Goal: Transaction & Acquisition: Purchase product/service

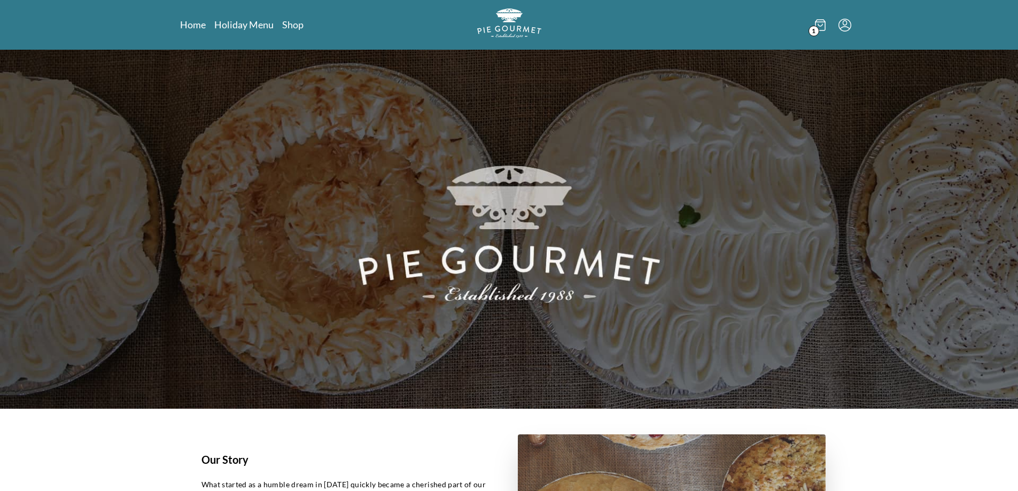
click at [811, 29] on span "1" at bounding box center [814, 31] width 11 height 11
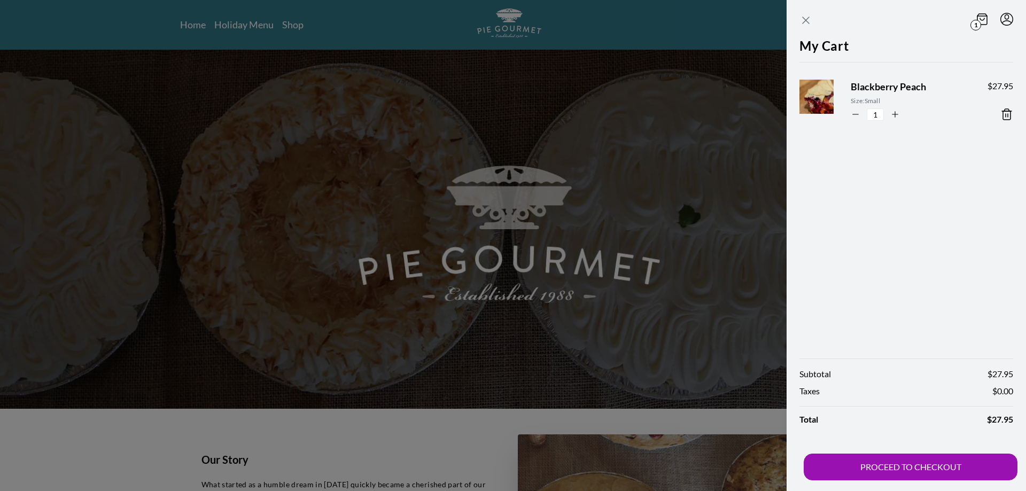
click at [805, 24] on icon "Close panel" at bounding box center [806, 20] width 13 height 13
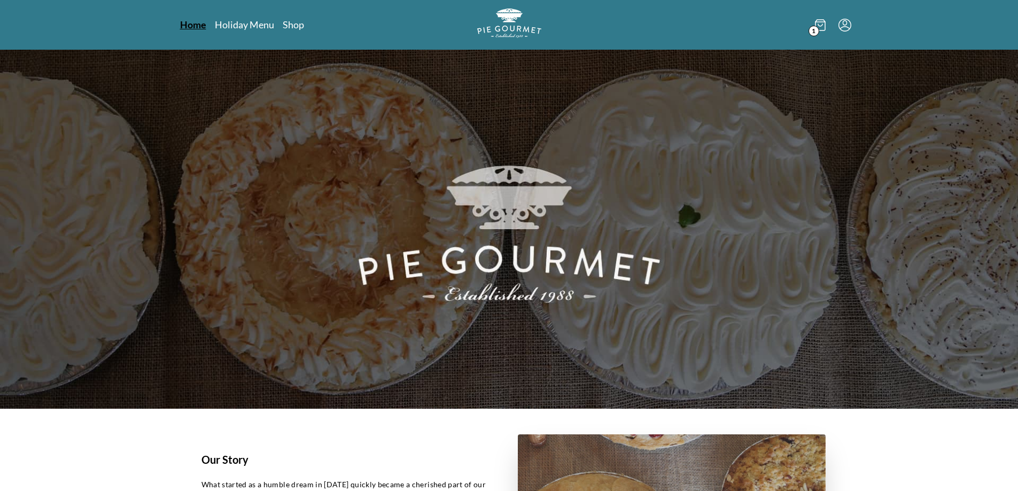
click at [182, 27] on link "Home" at bounding box center [193, 24] width 26 height 13
click at [823, 29] on icon at bounding box center [820, 25] width 11 height 12
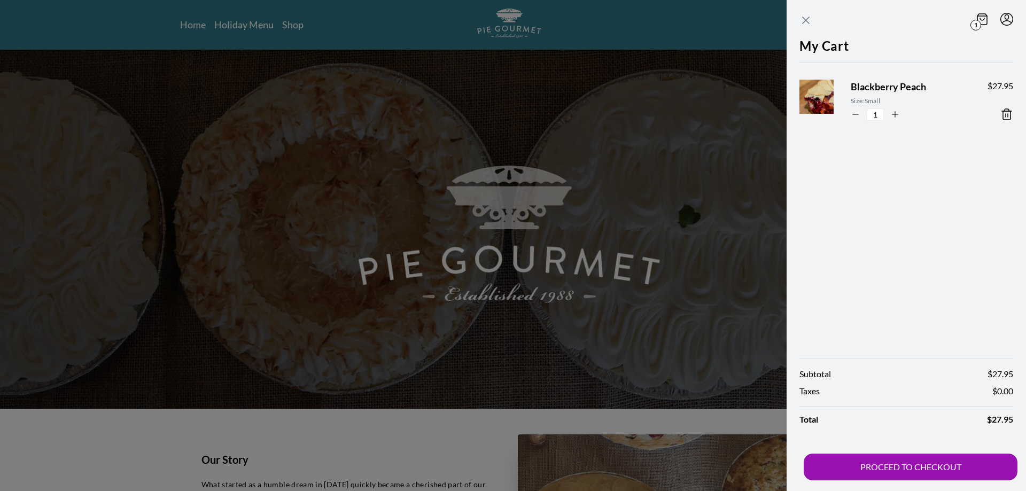
click at [807, 20] on icon "Close panel" at bounding box center [806, 20] width 6 height 6
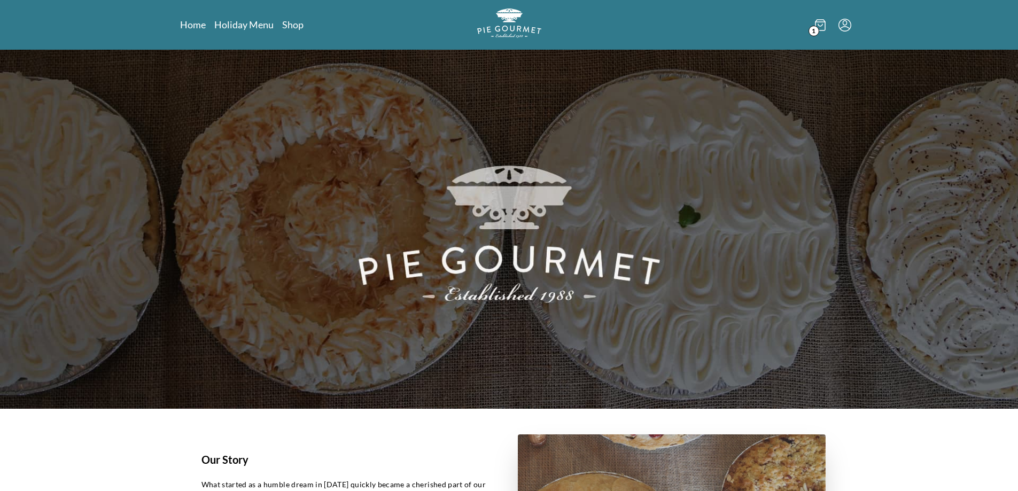
click at [816, 29] on span "1" at bounding box center [814, 31] width 11 height 11
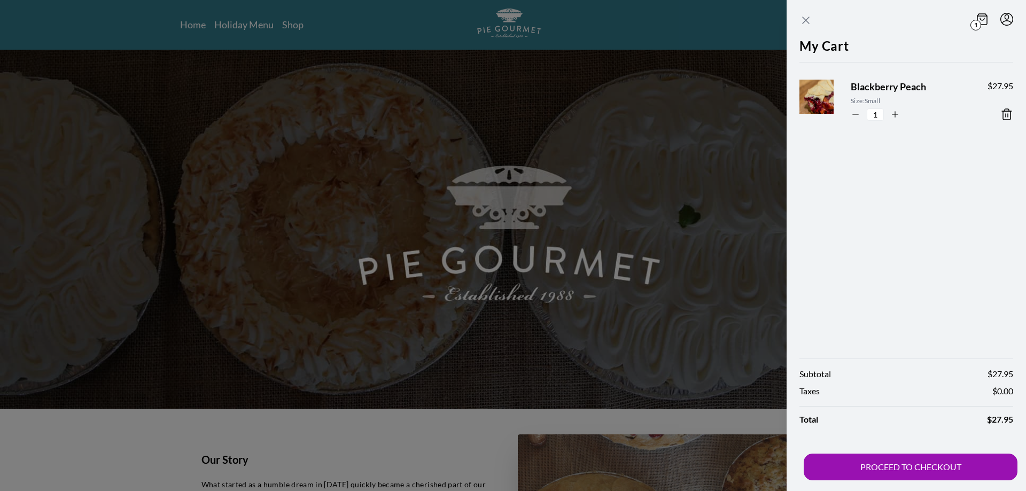
click at [804, 22] on icon "Close panel" at bounding box center [806, 20] width 6 height 6
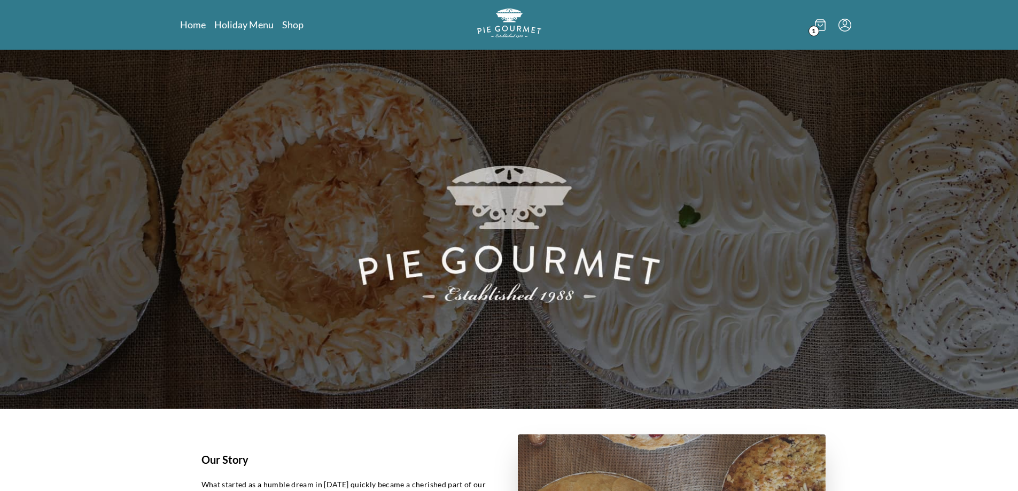
click at [821, 26] on icon at bounding box center [820, 25] width 4 height 2
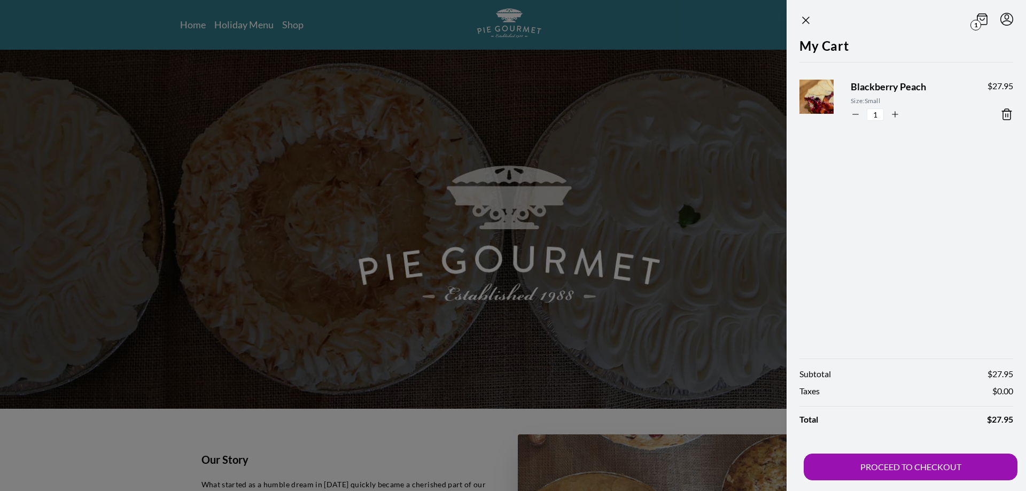
click at [1003, 114] on icon at bounding box center [1006, 114] width 7 height 11
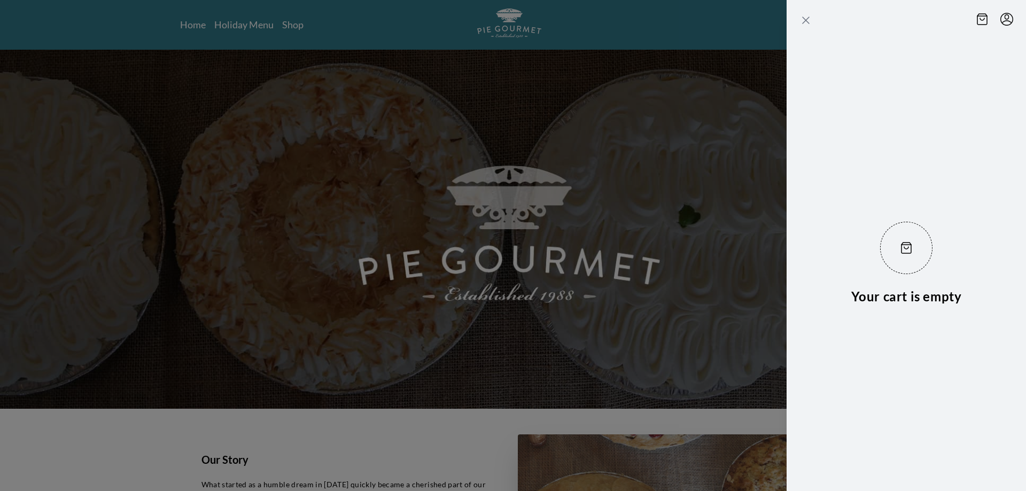
click at [807, 23] on icon "Close panel" at bounding box center [806, 20] width 13 height 13
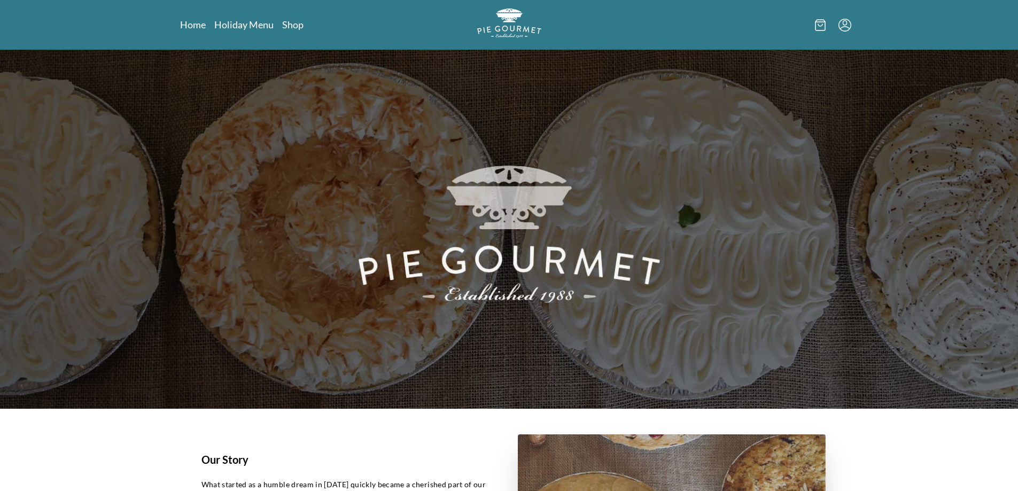
click at [819, 27] on icon at bounding box center [820, 25] width 11 height 12
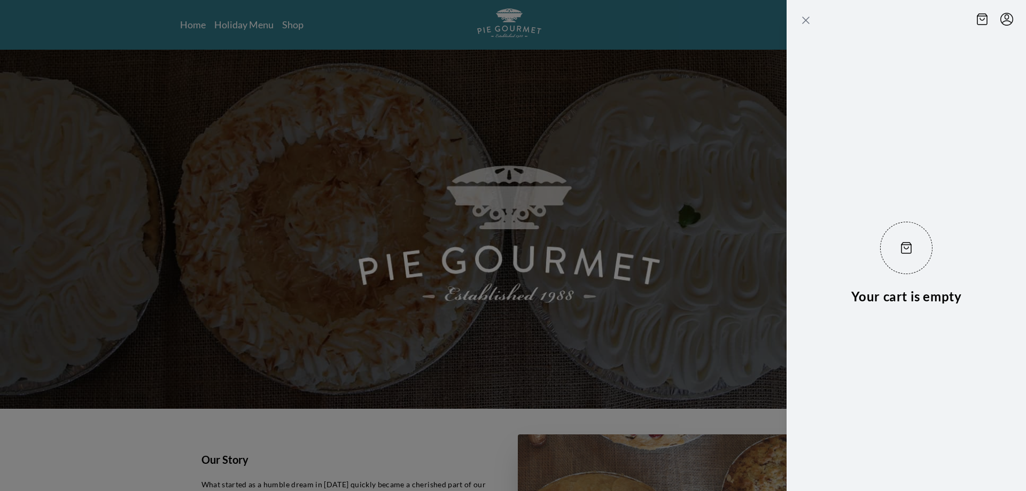
click at [806, 19] on icon "Close panel" at bounding box center [806, 20] width 13 height 13
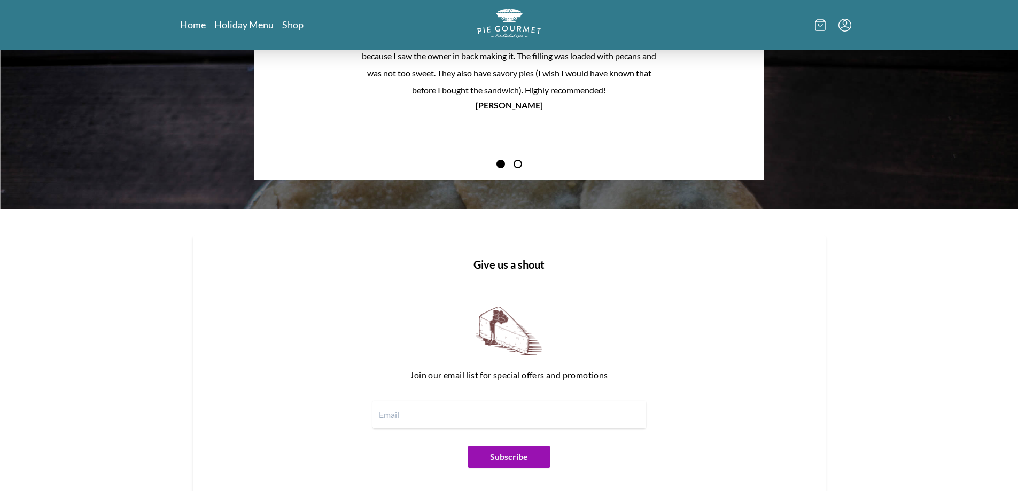
scroll to position [1303, 0]
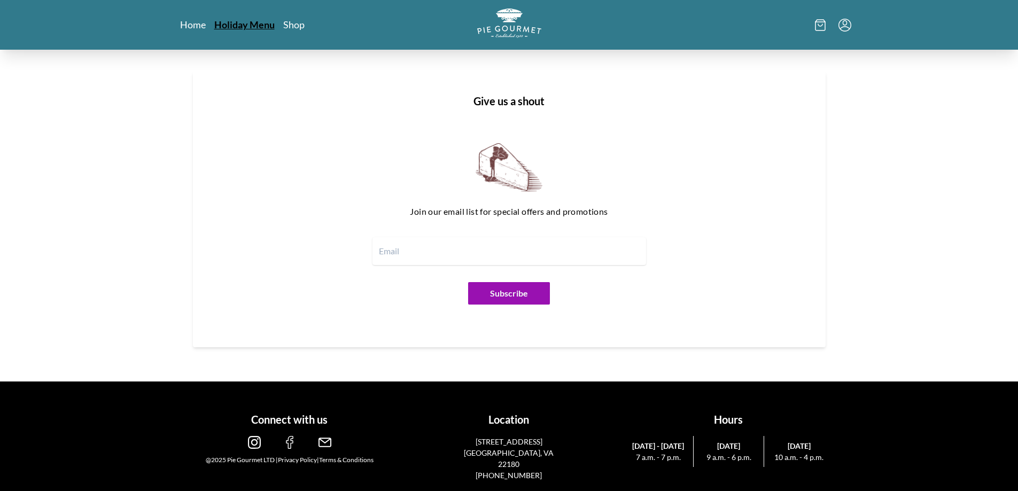
click at [242, 26] on link "Holiday Menu" at bounding box center [244, 24] width 60 height 13
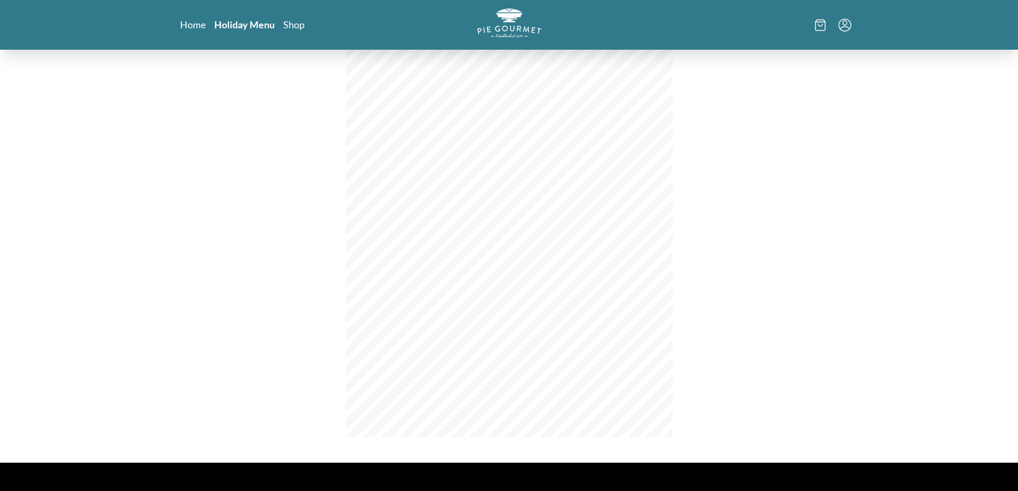
scroll to position [143, 0]
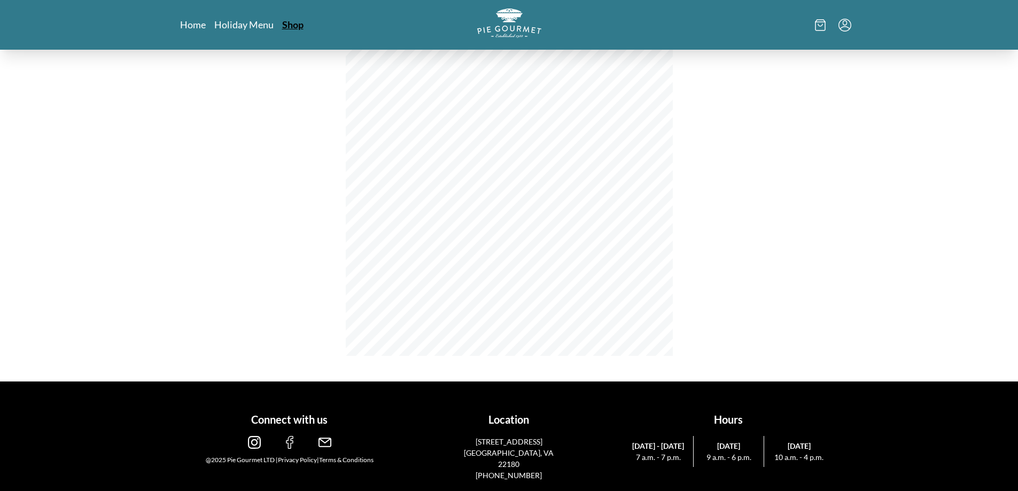
click at [299, 26] on link "Shop" at bounding box center [292, 24] width 21 height 13
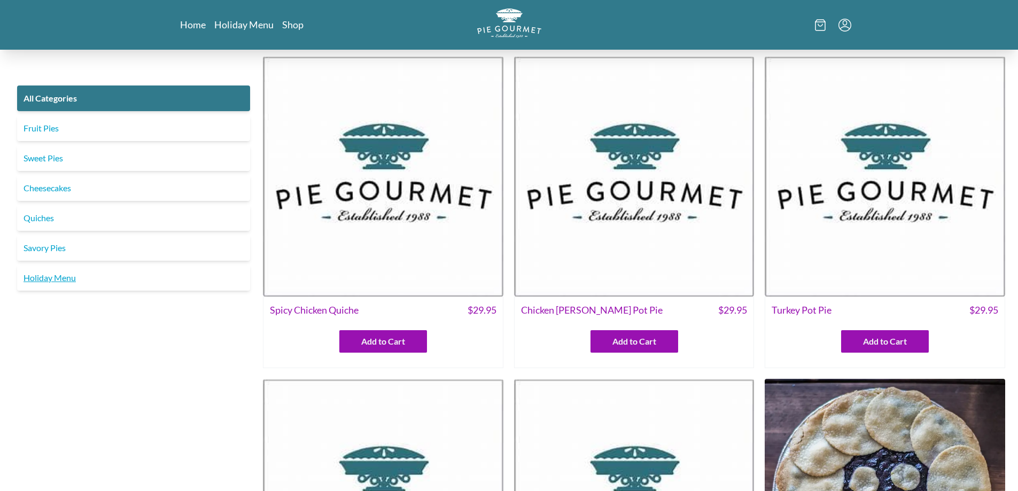
click at [60, 280] on link "Holiday Menu" at bounding box center [133, 278] width 233 height 26
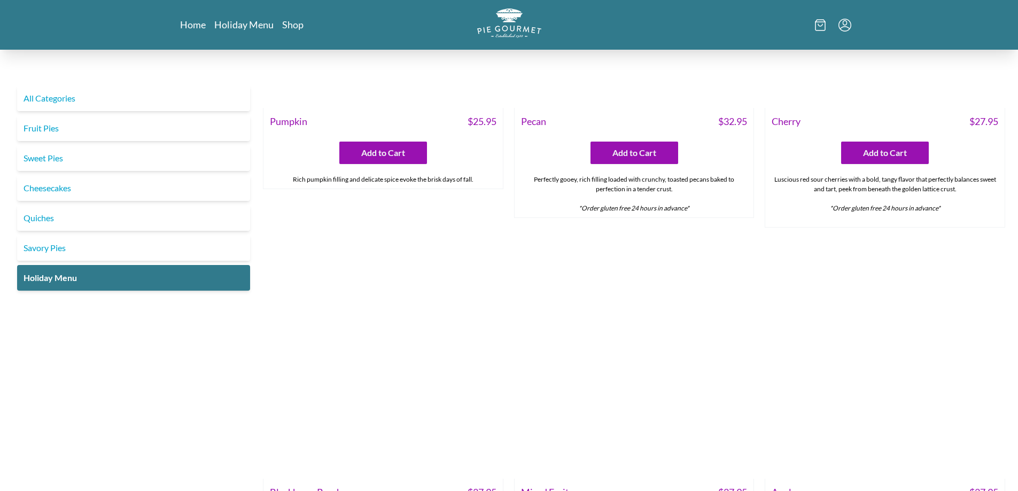
scroll to position [1550, 0]
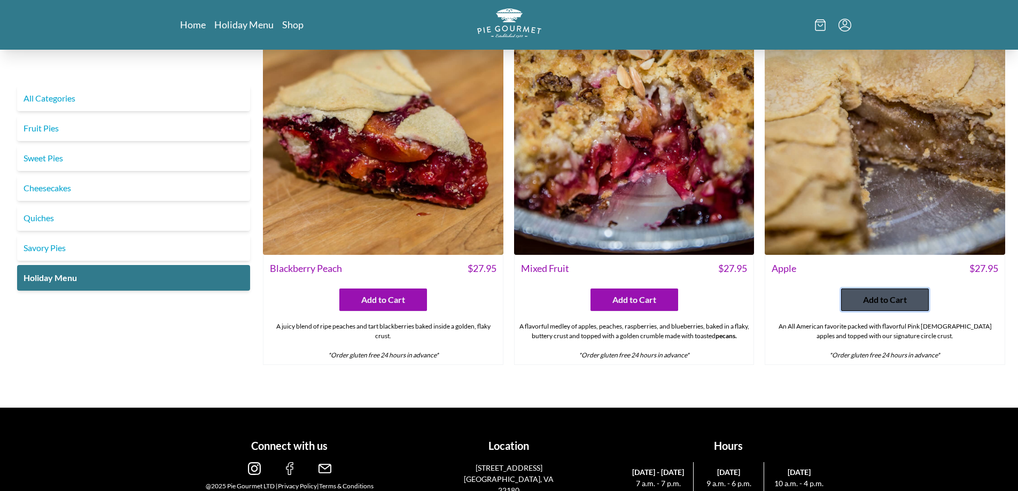
click at [878, 297] on span "Add to Cart" at bounding box center [885, 299] width 44 height 13
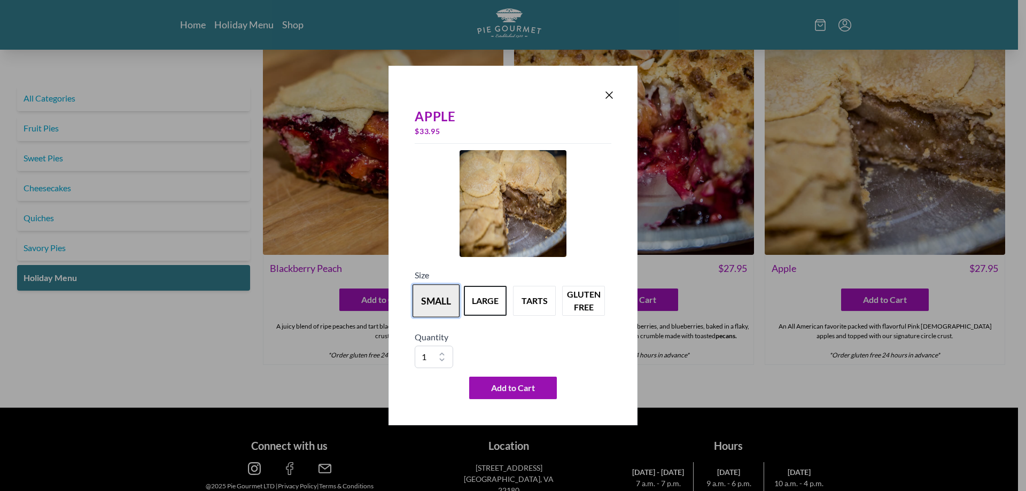
click at [438, 304] on button "small" at bounding box center [436, 300] width 47 height 33
click at [487, 302] on button "large" at bounding box center [485, 300] width 47 height 33
click at [605, 91] on icon "Close panel" at bounding box center [609, 95] width 13 height 13
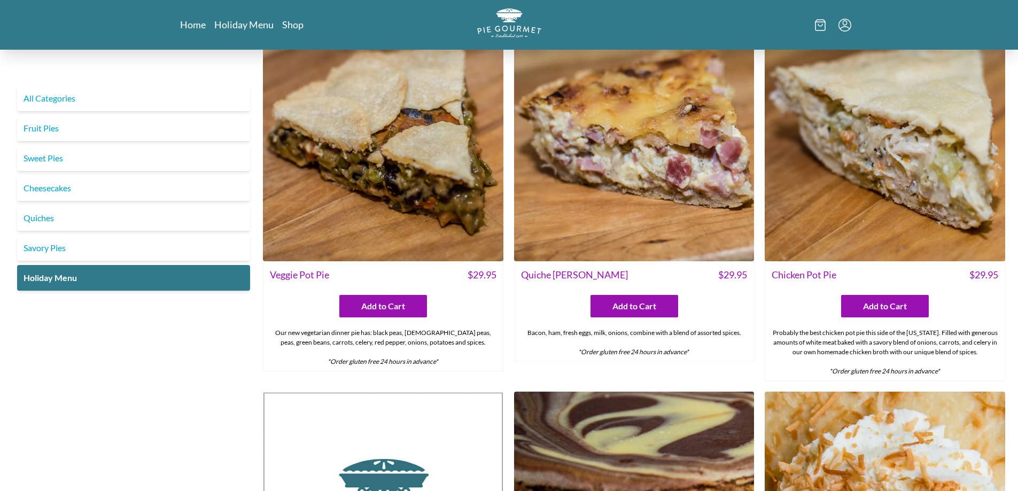
scroll to position [0, 0]
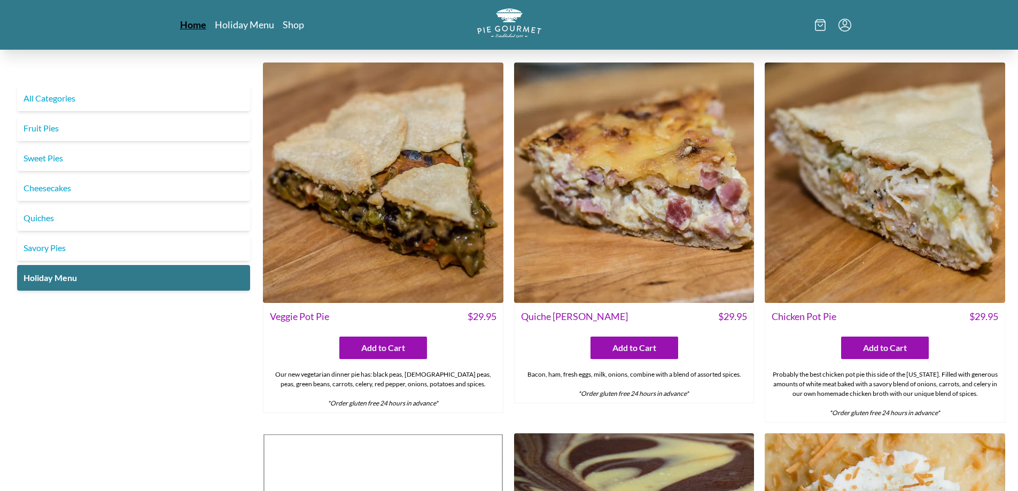
click at [183, 24] on link "Home" at bounding box center [193, 24] width 26 height 13
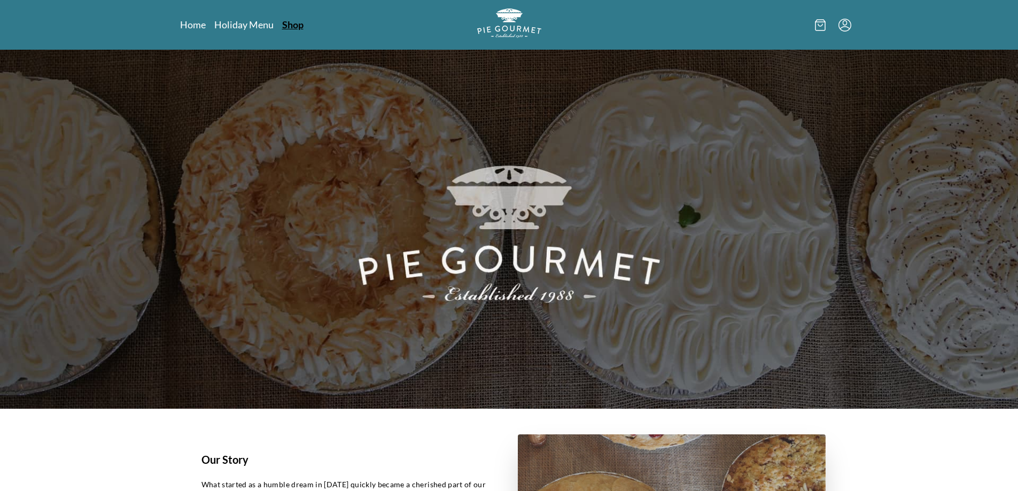
click at [285, 25] on link "Shop" at bounding box center [292, 24] width 21 height 13
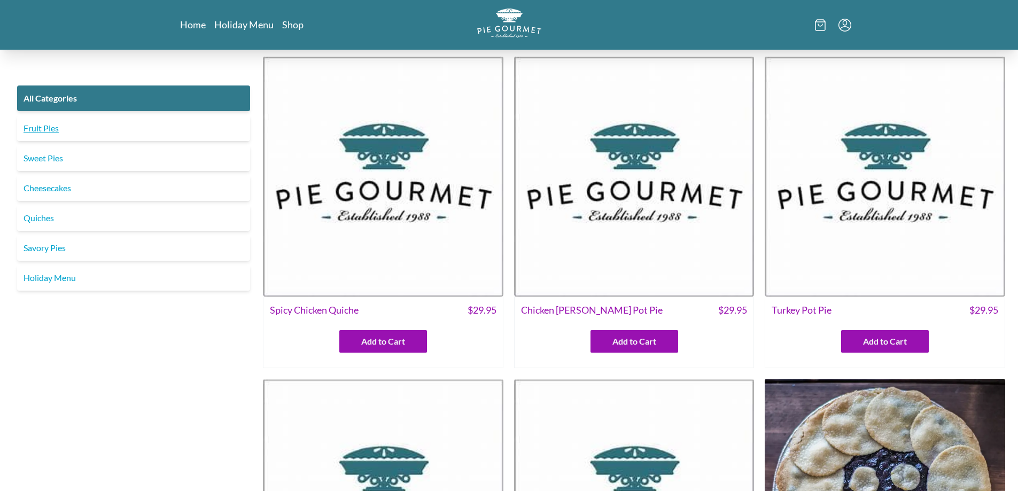
click at [37, 128] on link "Fruit Pies" at bounding box center [133, 128] width 233 height 26
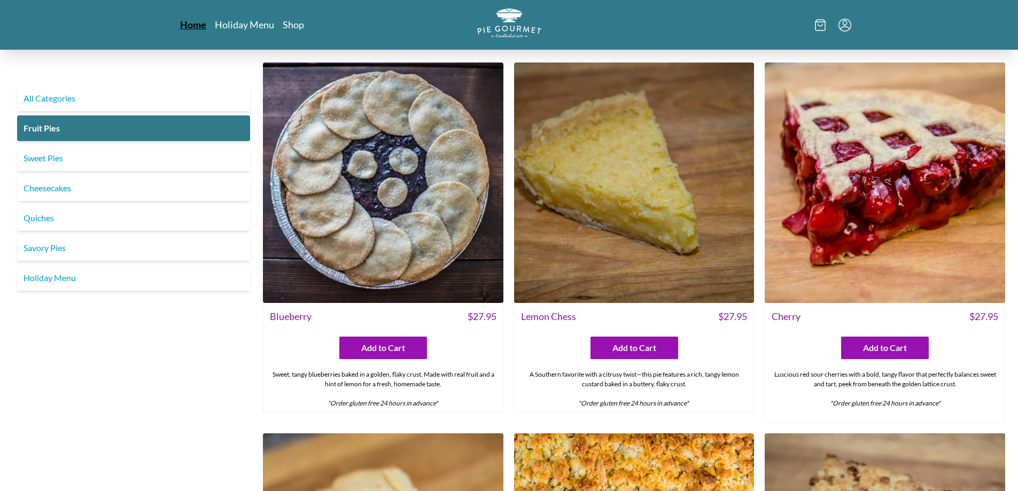
click at [195, 23] on link "Home" at bounding box center [193, 24] width 26 height 13
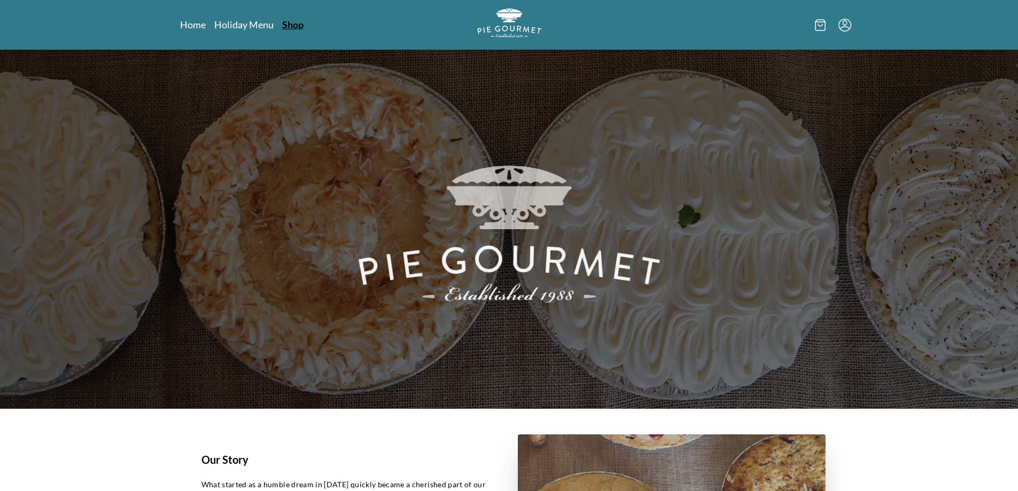
click at [297, 25] on link "Shop" at bounding box center [292, 24] width 21 height 13
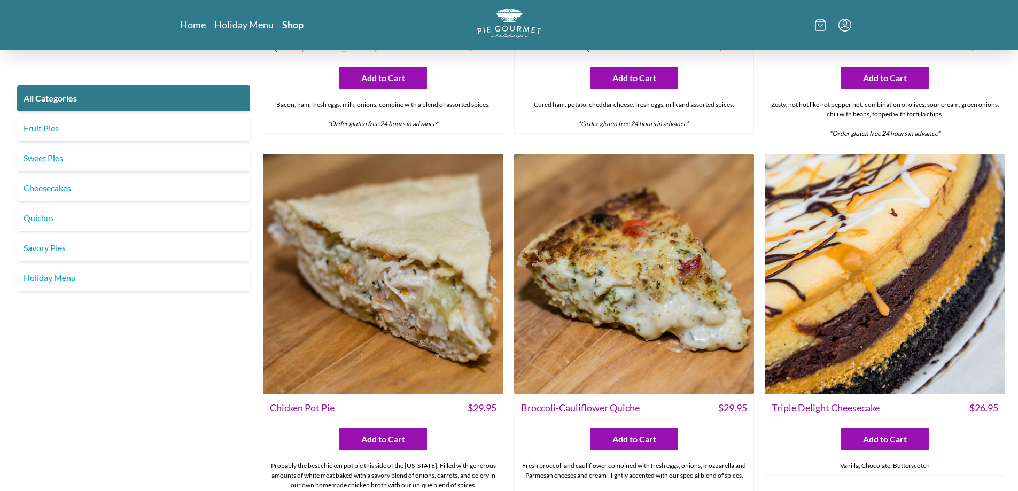
scroll to position [1711, 0]
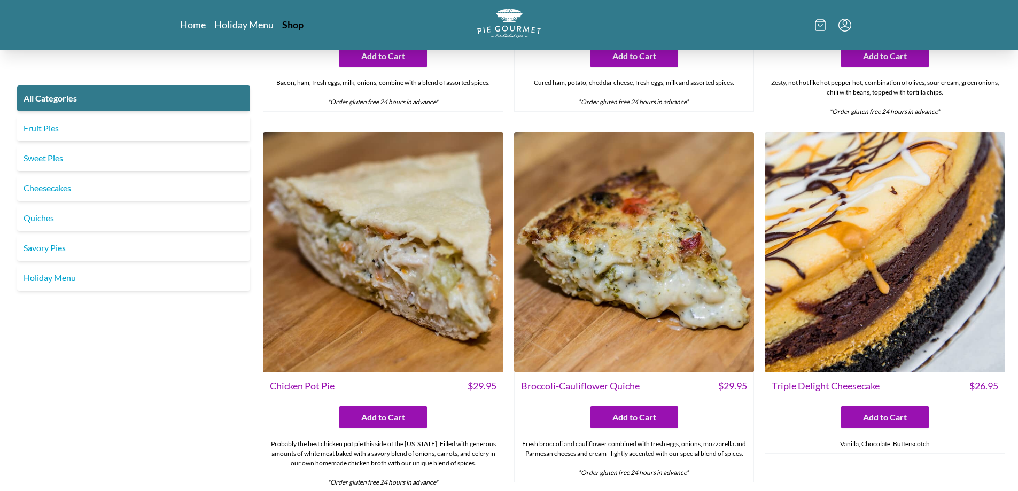
click at [299, 26] on link "Shop" at bounding box center [292, 24] width 21 height 13
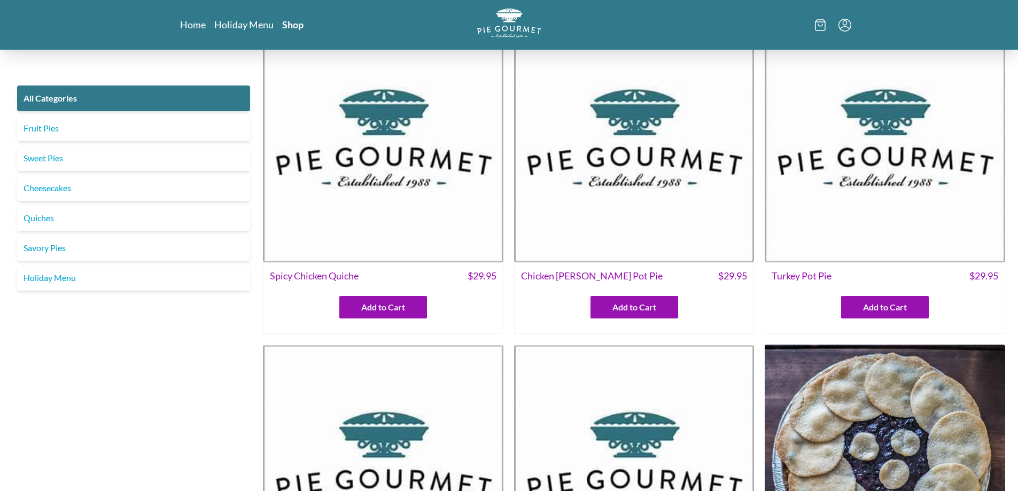
scroll to position [53, 0]
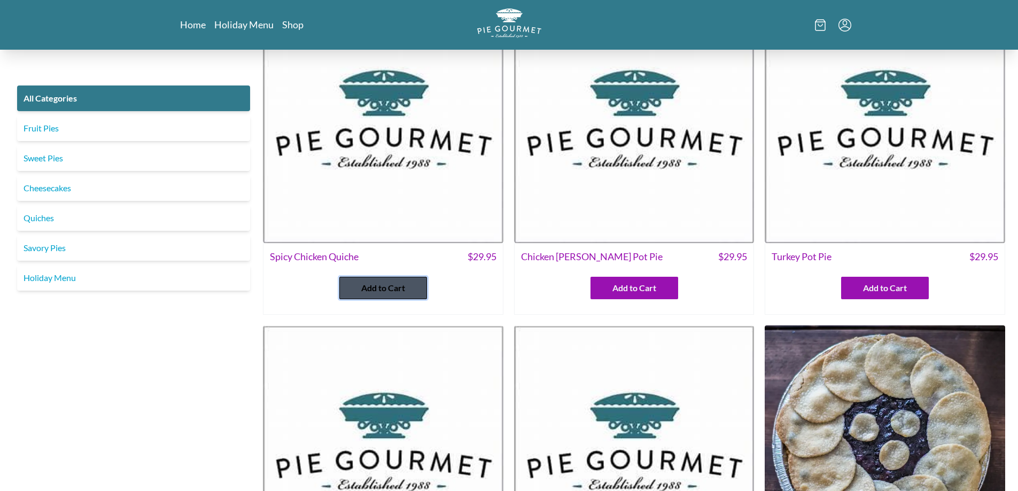
click at [362, 289] on span "Add to Cart" at bounding box center [383, 288] width 44 height 13
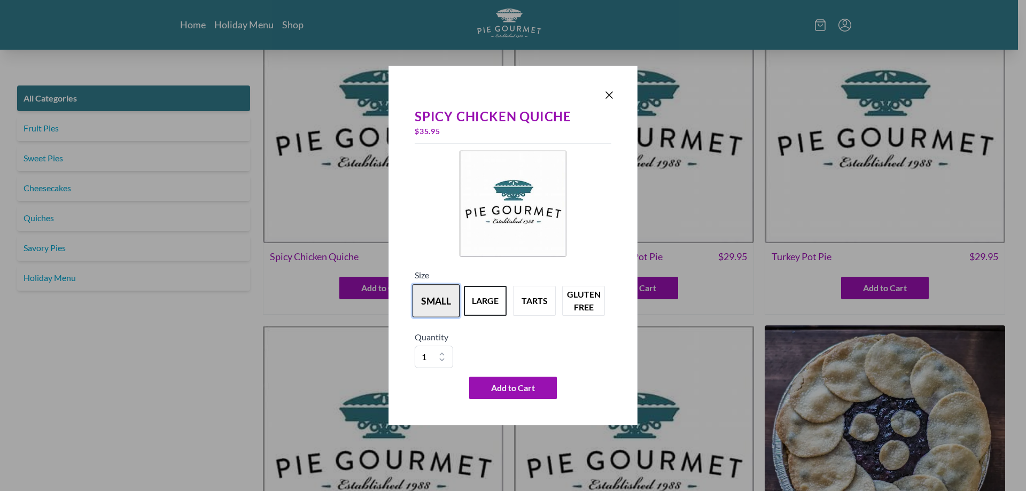
click at [443, 303] on button "small" at bounding box center [436, 300] width 47 height 33
click at [609, 94] on icon "Close panel" at bounding box center [609, 95] width 13 height 13
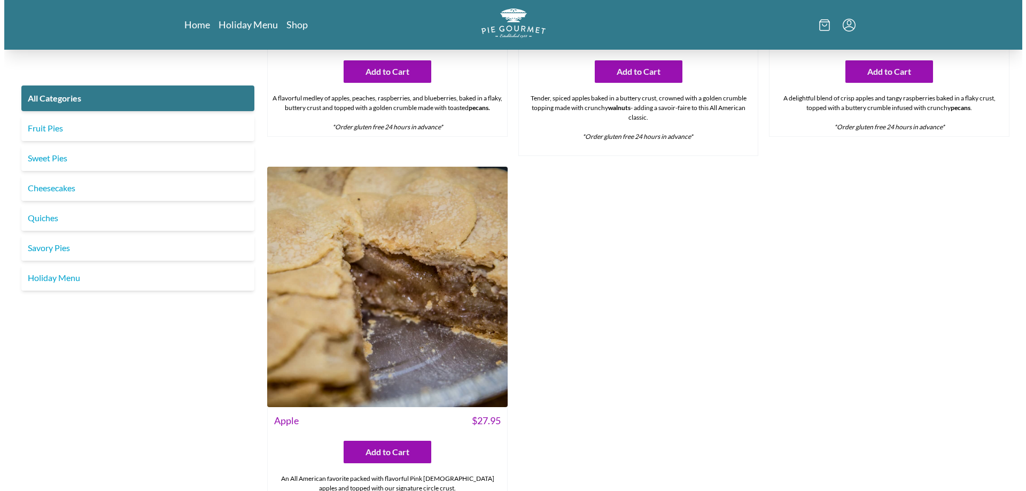
scroll to position [4498, 0]
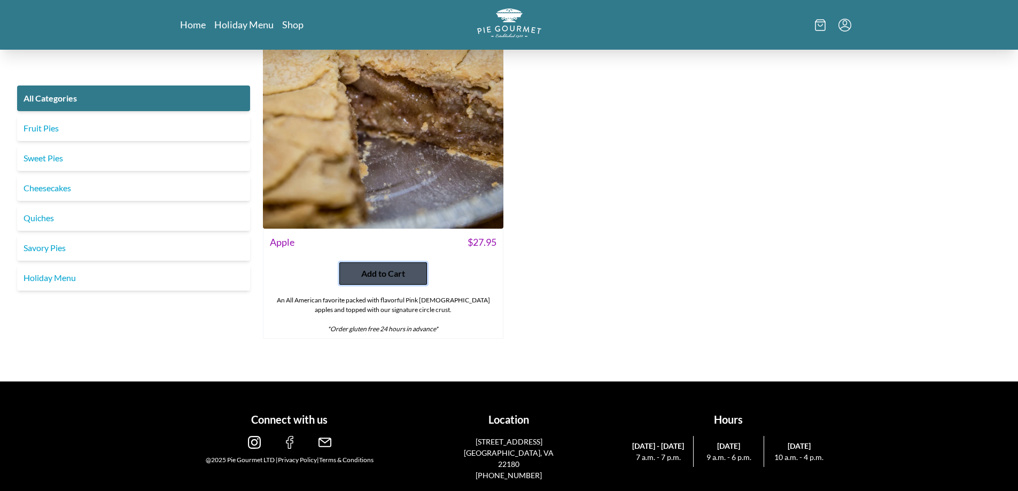
click at [363, 275] on span "Add to Cart" at bounding box center [383, 273] width 44 height 13
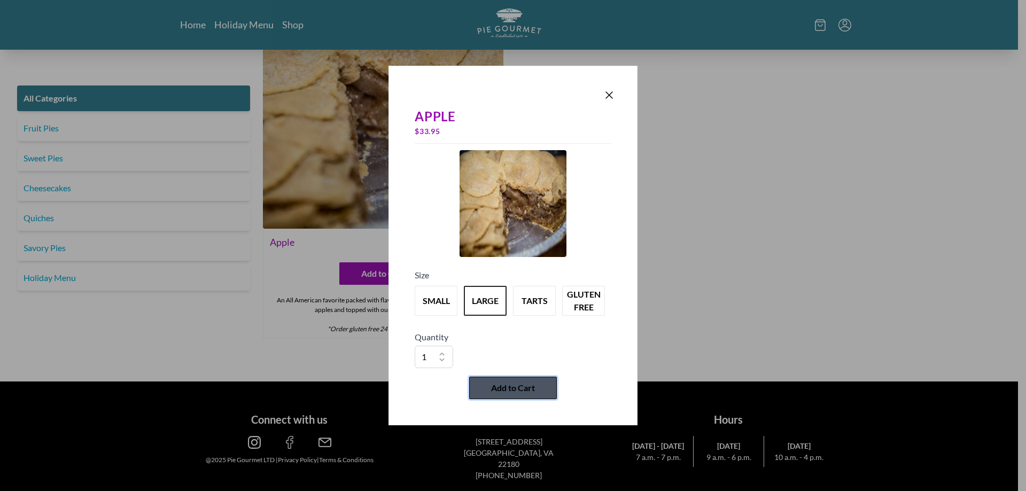
click at [512, 391] on span "Add to Cart" at bounding box center [513, 388] width 44 height 13
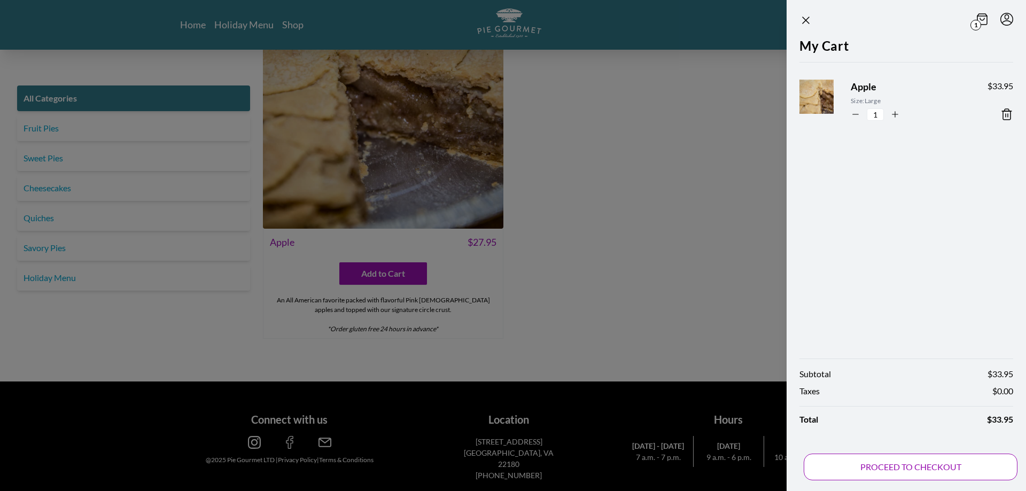
click at [938, 469] on button "PROCEED TO CHECKOUT" at bounding box center [911, 467] width 214 height 27
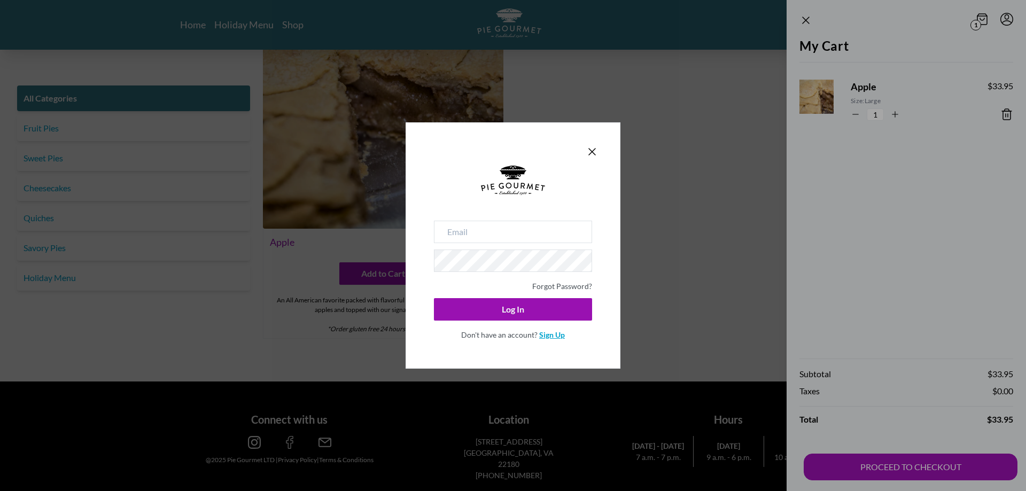
click at [550, 334] on link "Sign Up" at bounding box center [552, 334] width 26 height 9
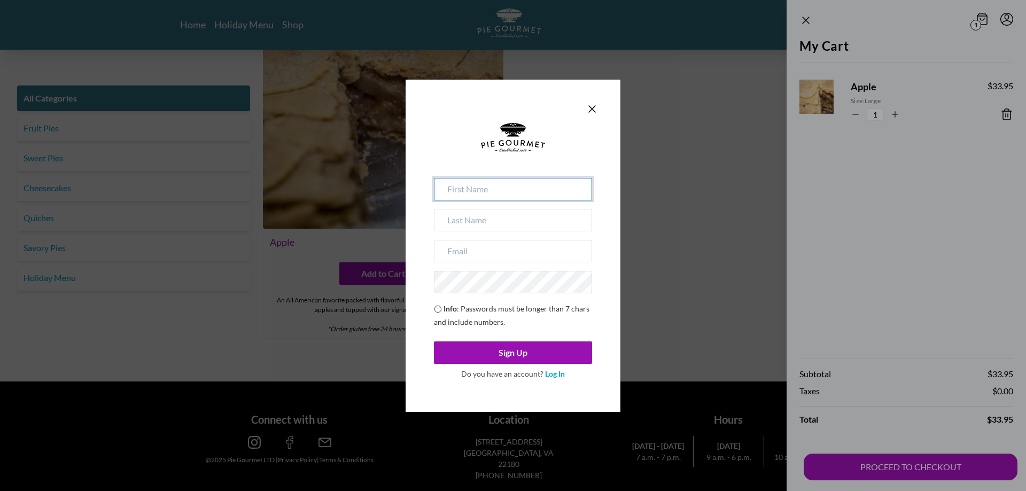
click at [531, 188] on input at bounding box center [513, 189] width 158 height 22
type input "[PERSON_NAME]"
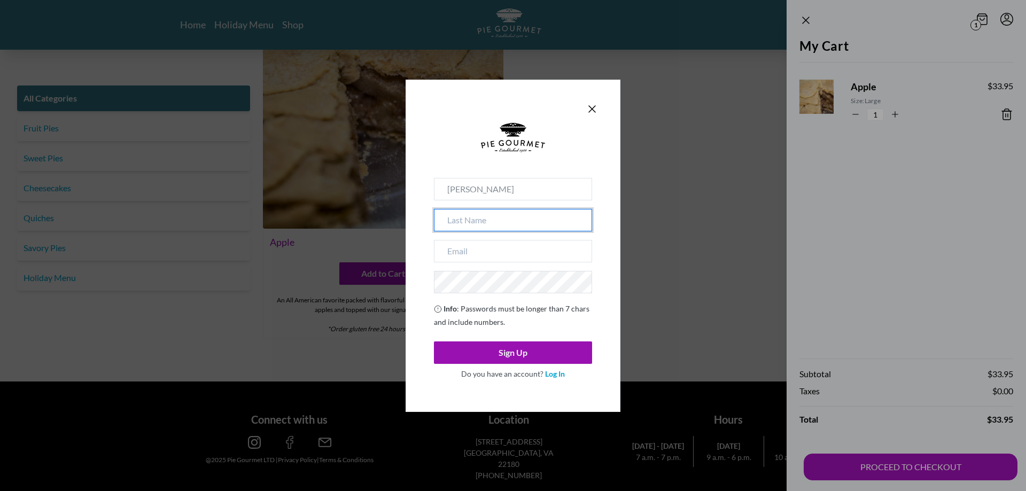
click at [511, 226] on input at bounding box center [513, 220] width 158 height 22
type input "[PERSON_NAME]"
click at [487, 249] on input "email" at bounding box center [513, 251] width 158 height 22
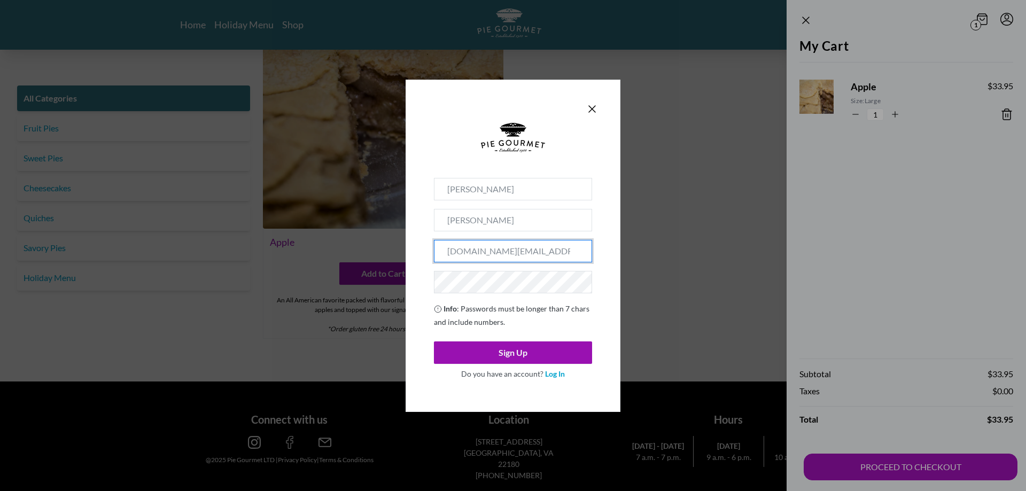
type input "[DOMAIN_NAME][EMAIL_ADDRESS][DOMAIN_NAME]"
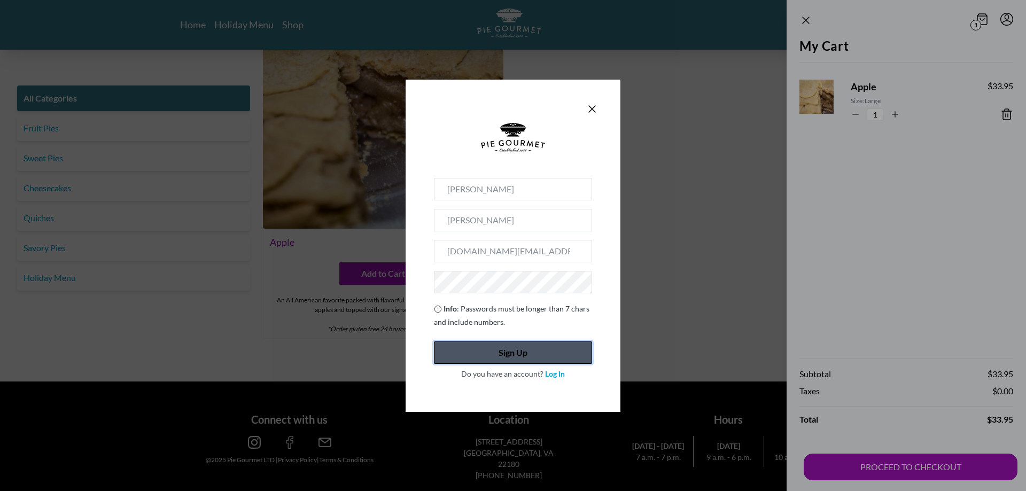
click at [506, 356] on button "Sign Up" at bounding box center [513, 353] width 158 height 22
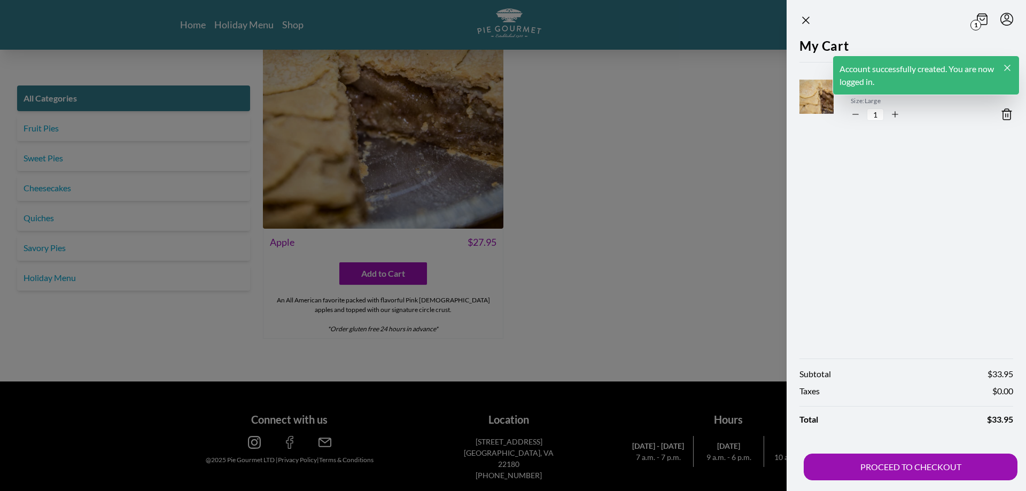
click at [911, 261] on div "My Cart Apple Size: Large 1 $ 33.95" at bounding box center [906, 192] width 239 height 312
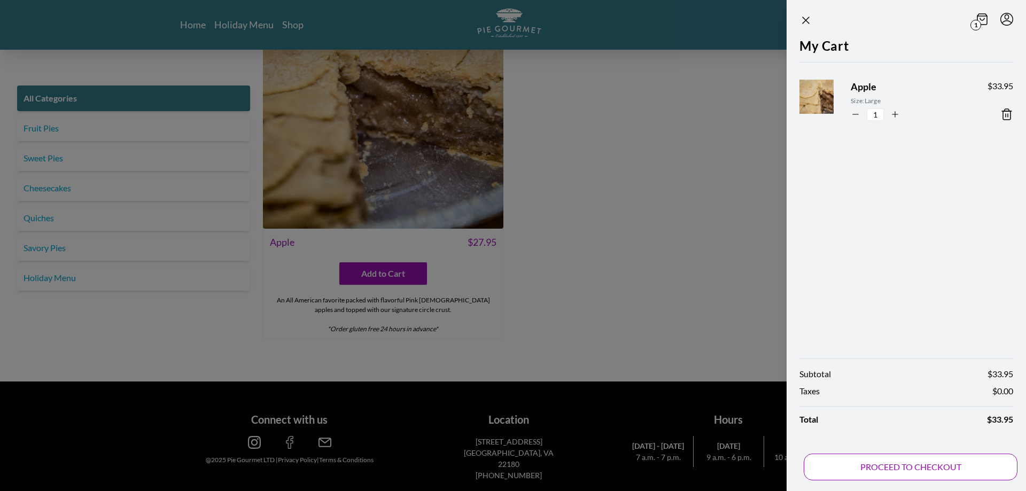
click at [915, 471] on button "PROCEED TO CHECKOUT" at bounding box center [911, 467] width 214 height 27
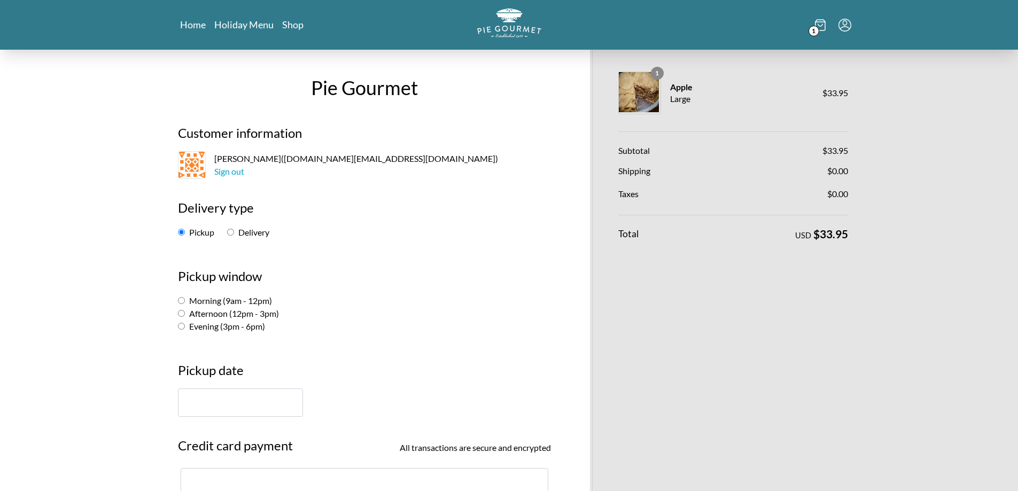
click at [227, 232] on input "Delivery" at bounding box center [230, 232] width 7 height 7
radio input "true"
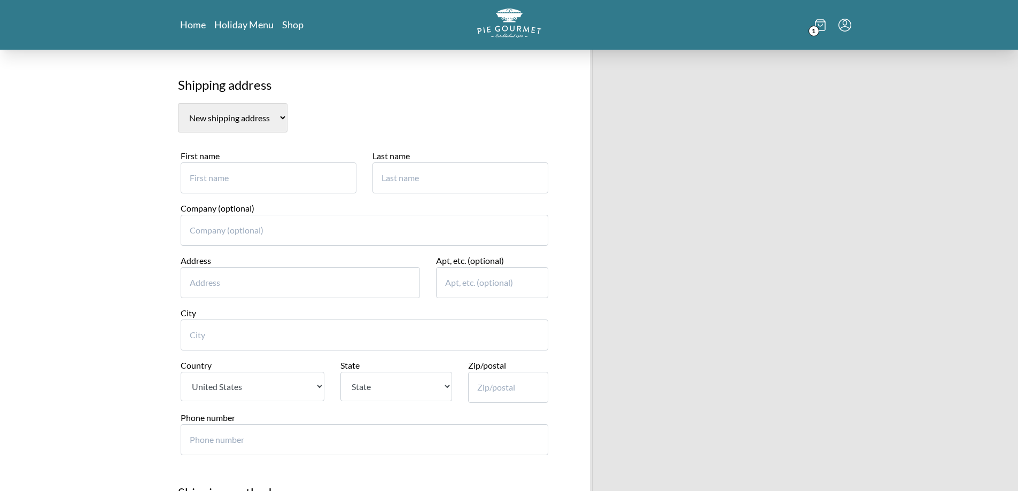
scroll to position [214, 0]
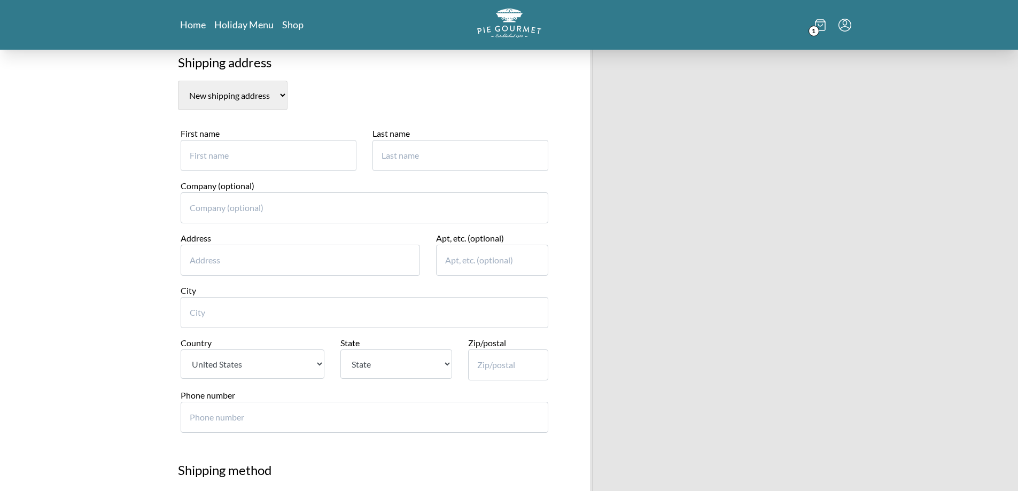
click at [316, 160] on input "First name" at bounding box center [269, 155] width 176 height 31
type input "[PERSON_NAME]"
click at [403, 162] on input "Last name" at bounding box center [461, 155] width 176 height 31
type input "[PERSON_NAME]"
drag, startPoint x: 266, startPoint y: 261, endPoint x: 232, endPoint y: 98, distance: 166.6
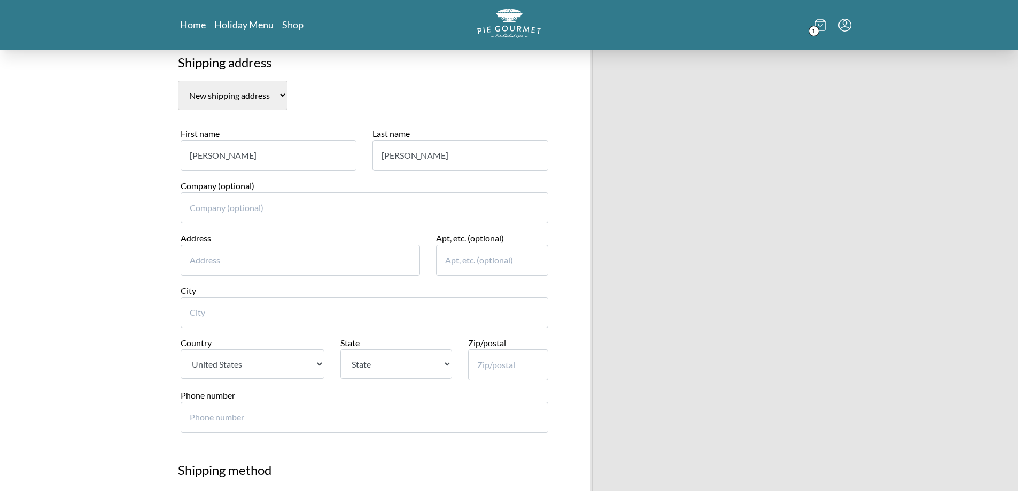
click at [266, 261] on input "Address" at bounding box center [301, 260] width 240 height 31
paste input "[STREET_ADDRESS][PERSON_NAME]"
click at [234, 313] on input "City" at bounding box center [365, 312] width 368 height 31
drag, startPoint x: 261, startPoint y: 259, endPoint x: 319, endPoint y: 257, distance: 57.2
click at [319, 257] on input "[STREET_ADDRESS][PERSON_NAME]" at bounding box center [301, 260] width 240 height 31
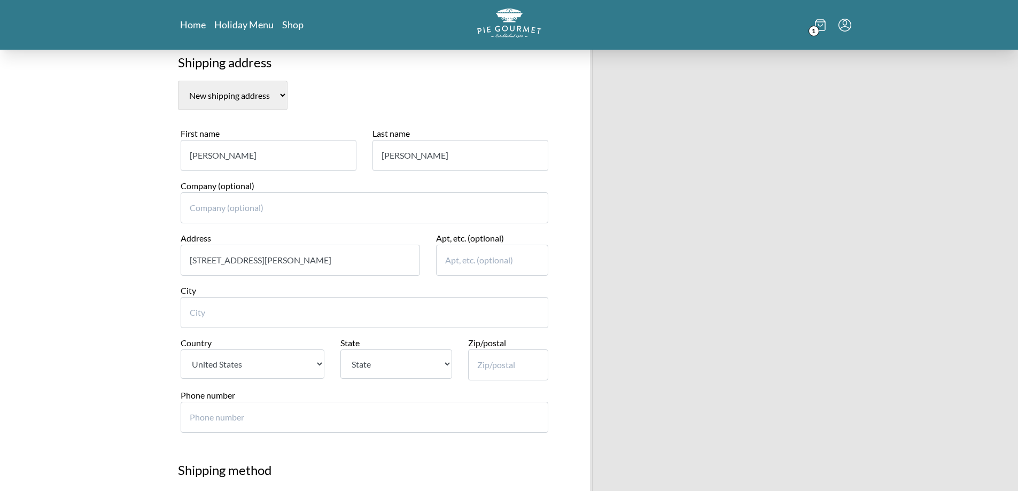
type input "[STREET_ADDRESS][PERSON_NAME]"
click at [245, 309] on input "City" at bounding box center [365, 312] width 368 height 31
type input "[GEOGRAPHIC_DATA]"
click at [461, 367] on div "Zip/postal" at bounding box center [508, 363] width 96 height 52
click at [427, 368] on select "State [US_STATE] [US_STATE] [US_STATE] [US_STATE] [US_STATE] [US_STATE] [US_STA…" at bounding box center [397, 364] width 112 height 29
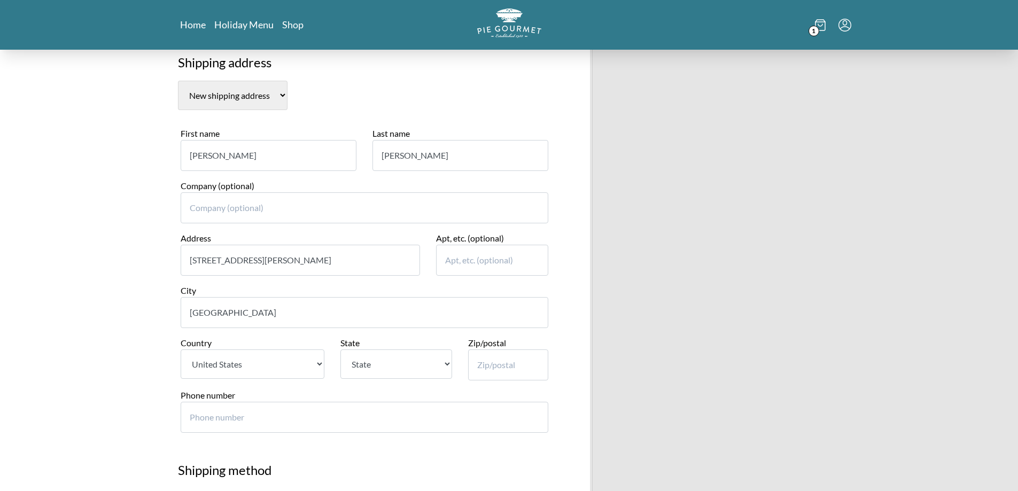
select select "TN"
click at [341, 350] on select "State [US_STATE] [US_STATE] [US_STATE] [US_STATE] [US_STATE] [US_STATE] [US_STA…" at bounding box center [397, 364] width 112 height 29
click at [505, 373] on input "Zip/postal" at bounding box center [508, 365] width 80 height 31
type input "37048"
click at [498, 461] on h2 "Shipping method" at bounding box center [364, 475] width 373 height 28
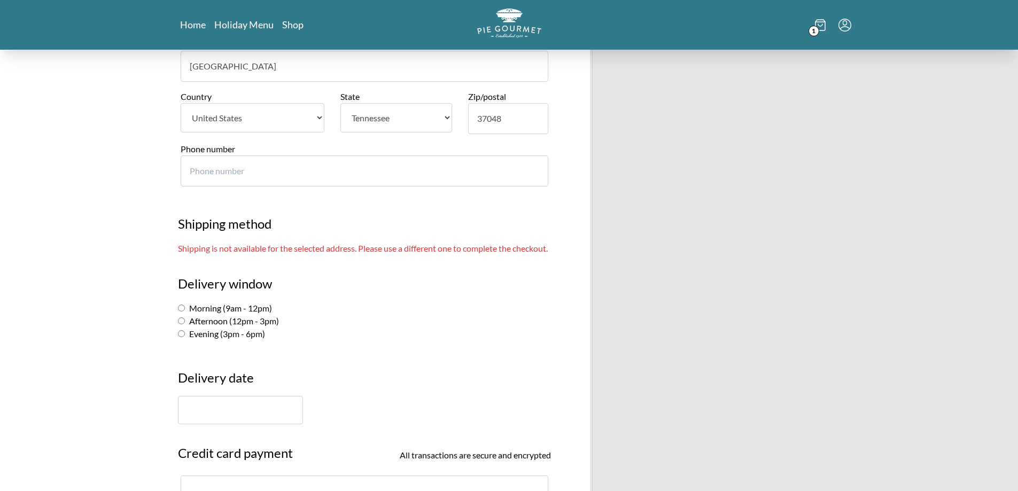
scroll to position [481, 0]
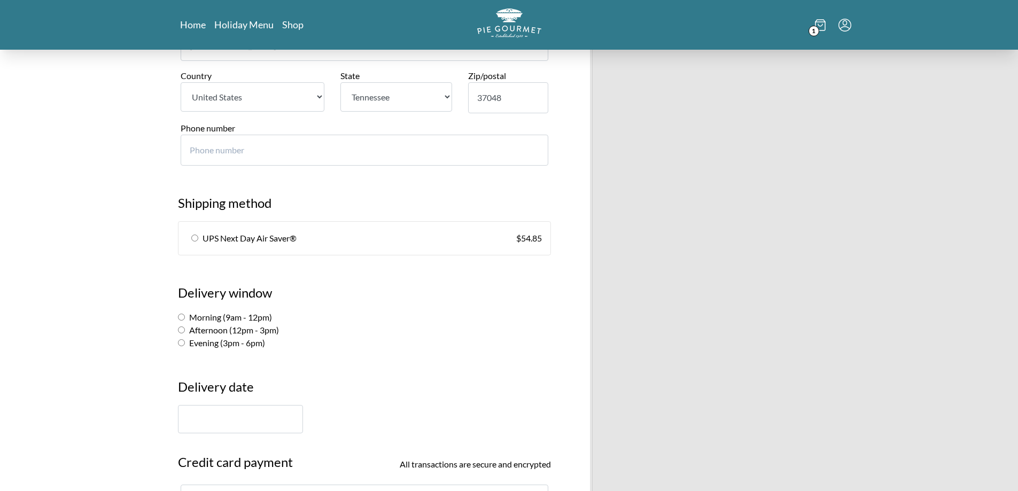
click at [181, 344] on input "Evening (3pm - 6pm)" at bounding box center [181, 342] width 7 height 7
radio input "true"
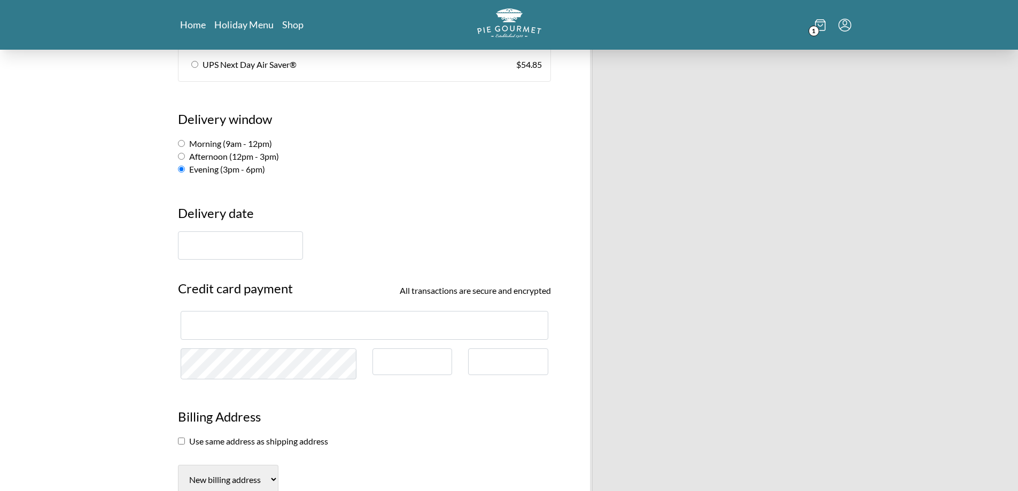
scroll to position [601, 0]
